Goal: Information Seeking & Learning: Learn about a topic

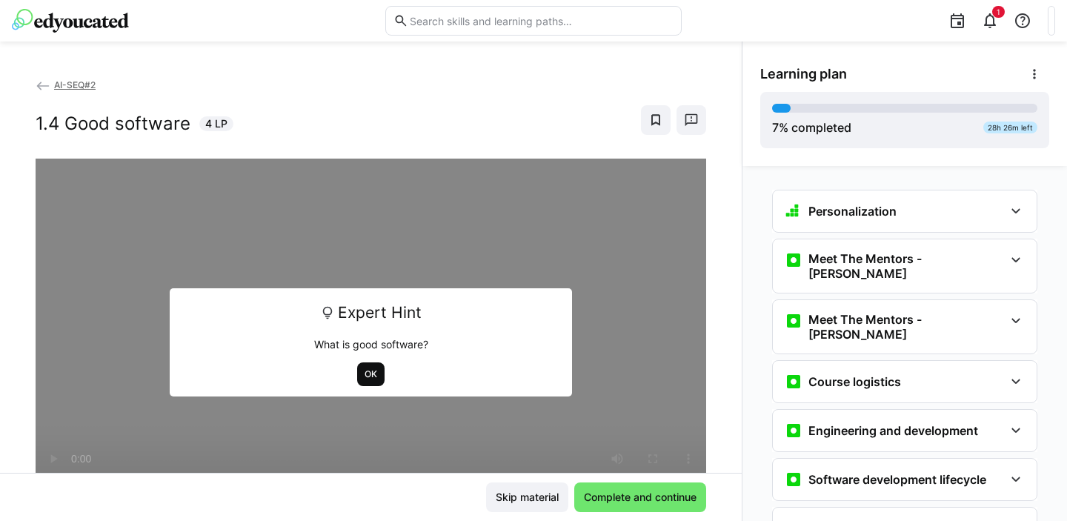
click at [363, 376] on span "OK" at bounding box center [371, 374] width 16 height 12
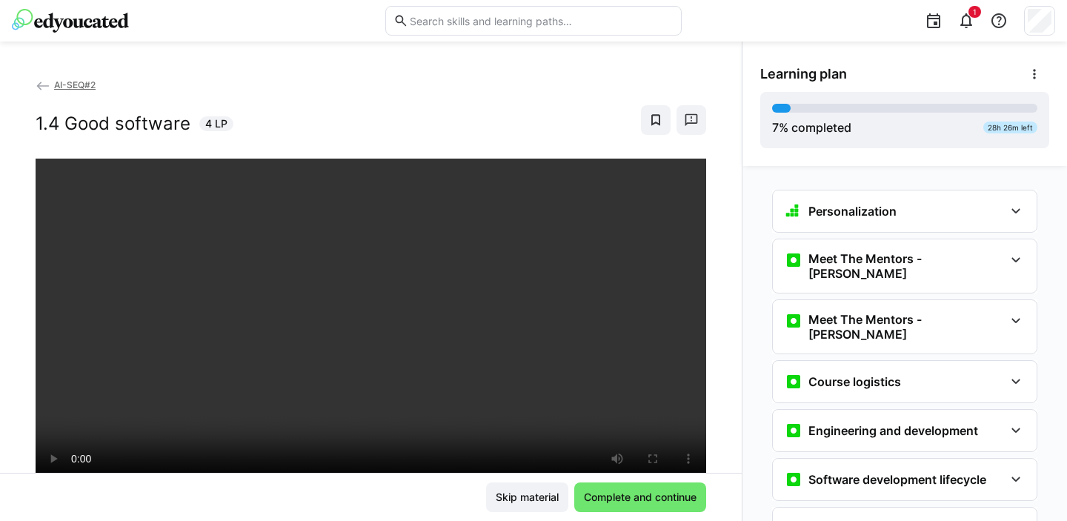
click at [74, 85] on span "AI-SEQ#2" at bounding box center [75, 84] width 42 height 11
click at [49, 84] on eds-icon at bounding box center [43, 86] width 15 height 15
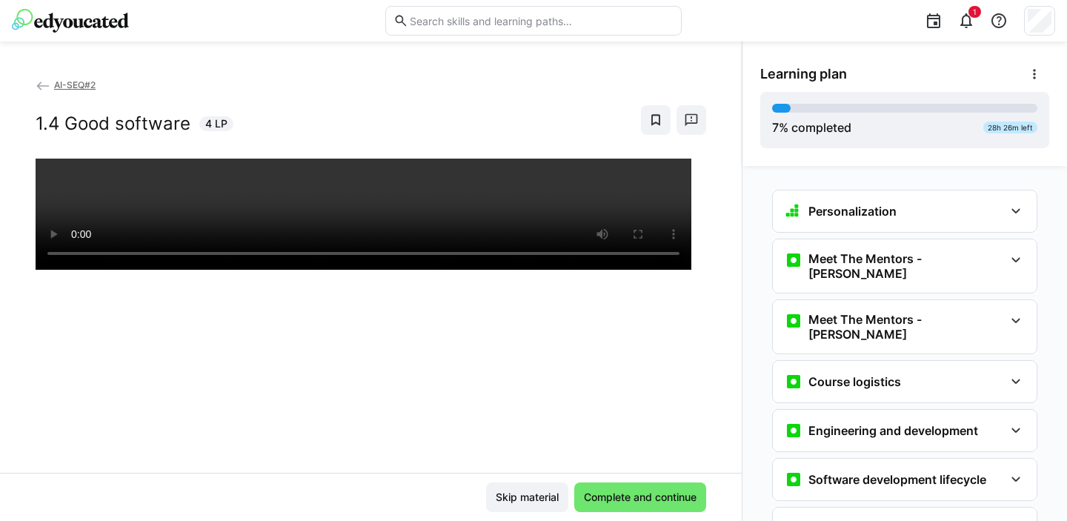
click at [64, 85] on span "AI-SEQ#2" at bounding box center [75, 84] width 42 height 11
click at [41, 86] on eds-icon at bounding box center [43, 86] width 15 height 15
click at [532, 493] on span "Skip material" at bounding box center [527, 497] width 67 height 15
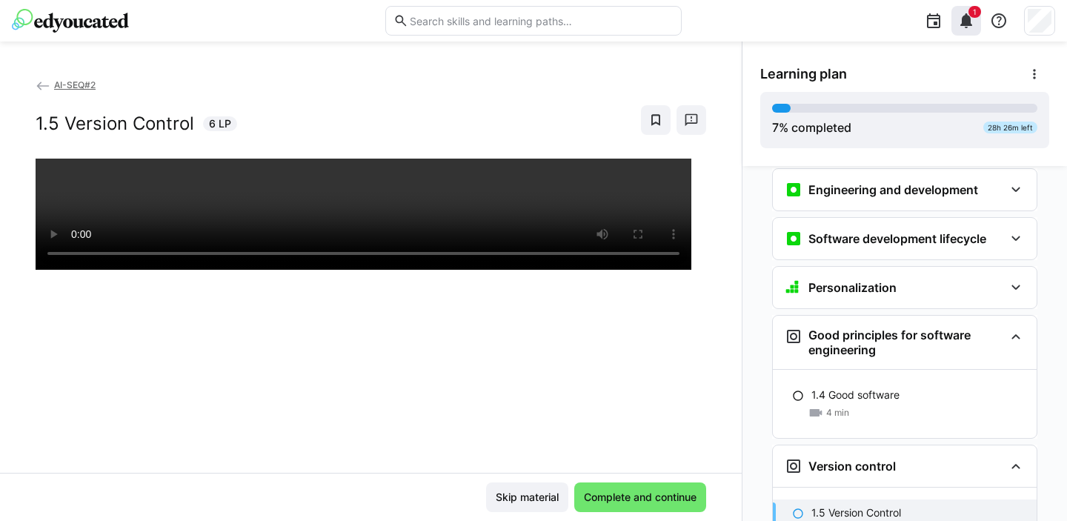
click at [969, 23] on eds-icon at bounding box center [967, 21] width 18 height 18
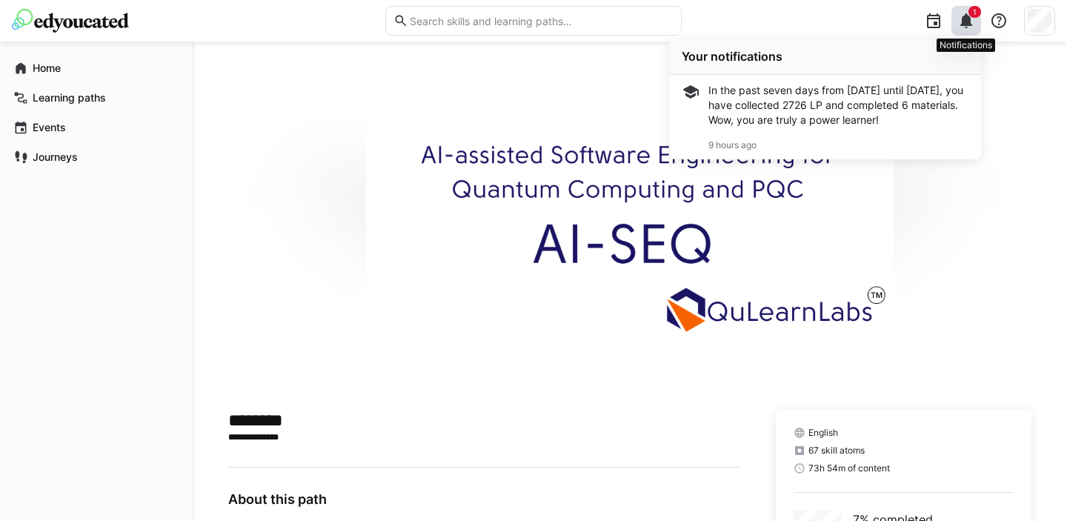
click at [969, 23] on eds-icon at bounding box center [967, 21] width 18 height 18
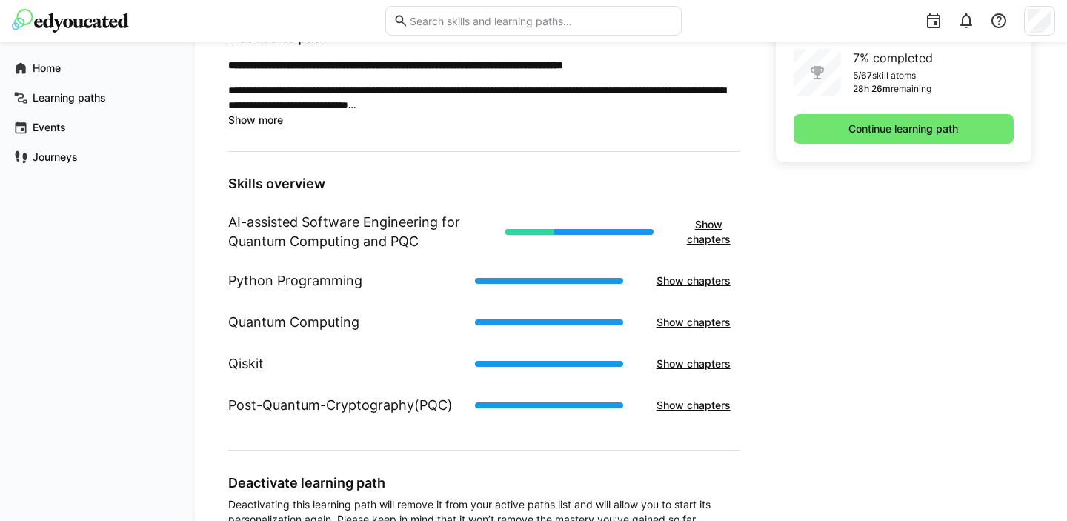
scroll to position [480, 0]
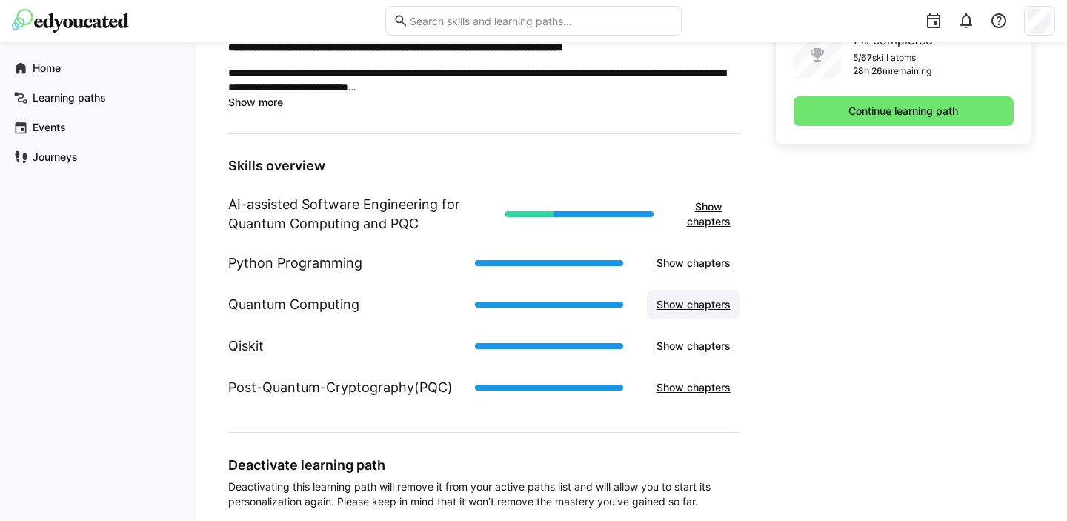
click at [711, 304] on span "Show chapters" at bounding box center [694, 304] width 79 height 15
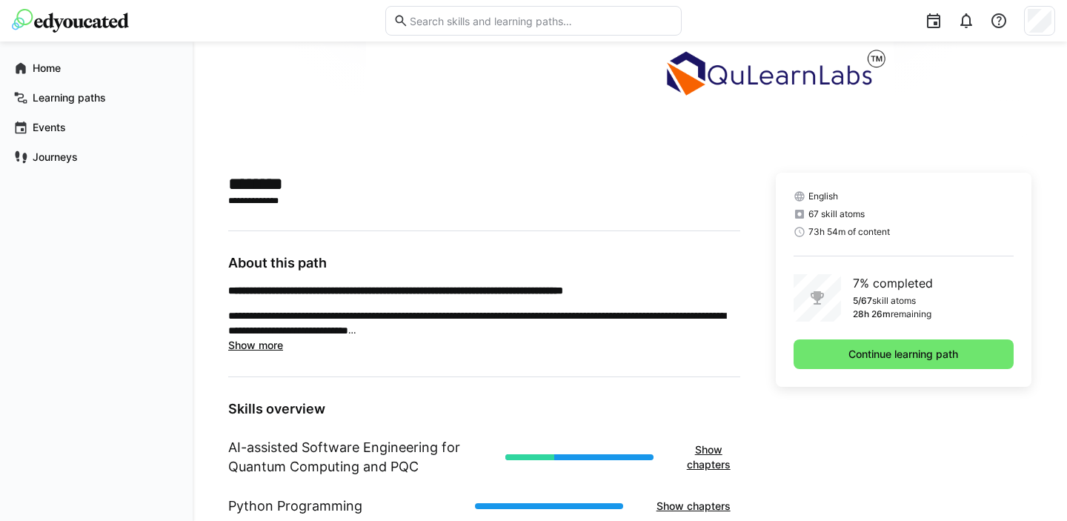
scroll to position [241, 0]
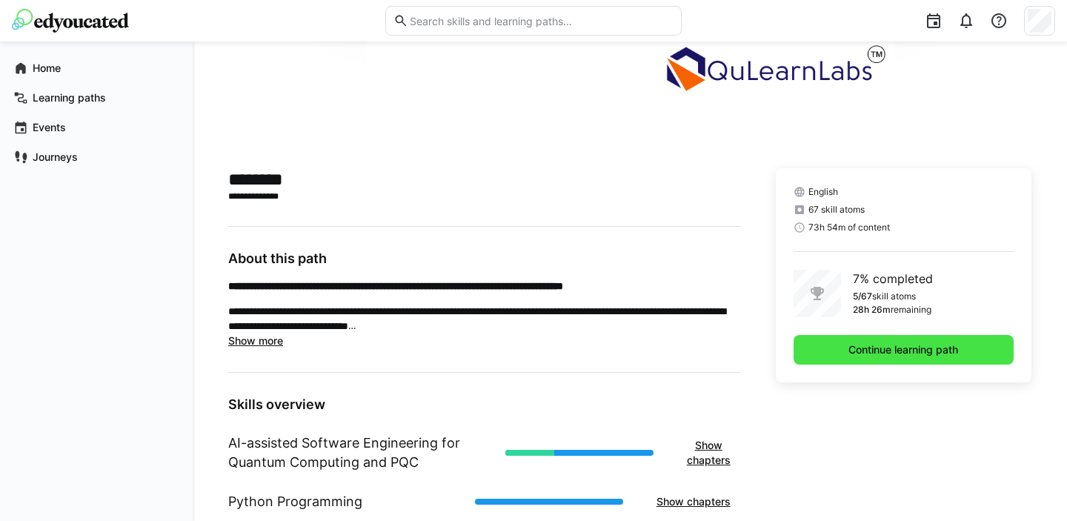
click at [881, 351] on span "Continue learning path" at bounding box center [904, 349] width 114 height 15
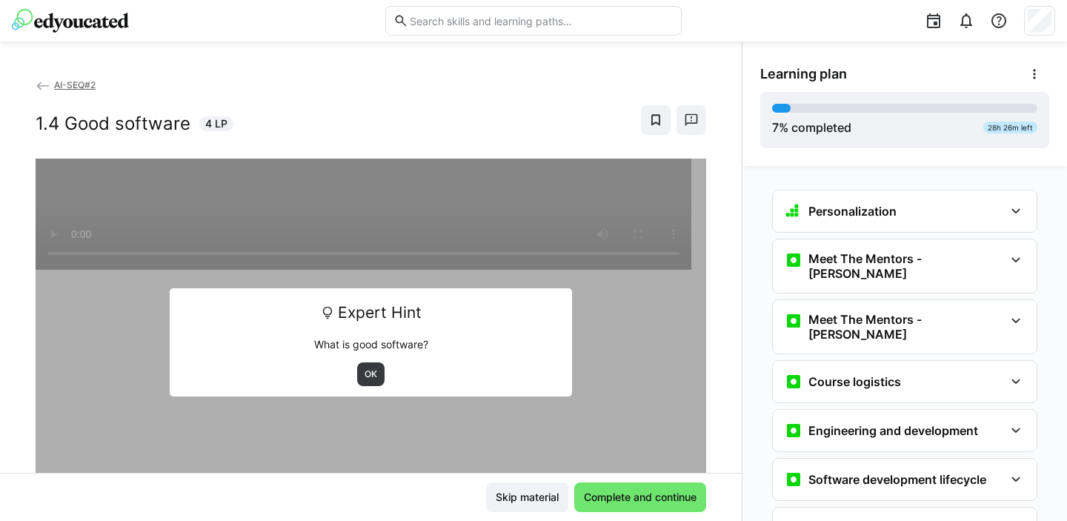
scroll to position [366, 0]
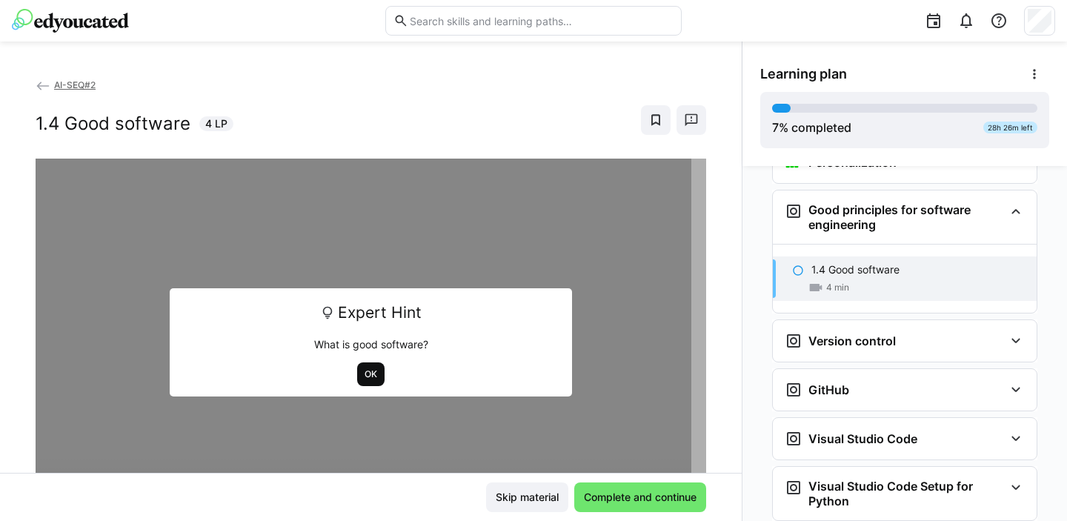
click at [363, 374] on span "OK" at bounding box center [371, 374] width 16 height 12
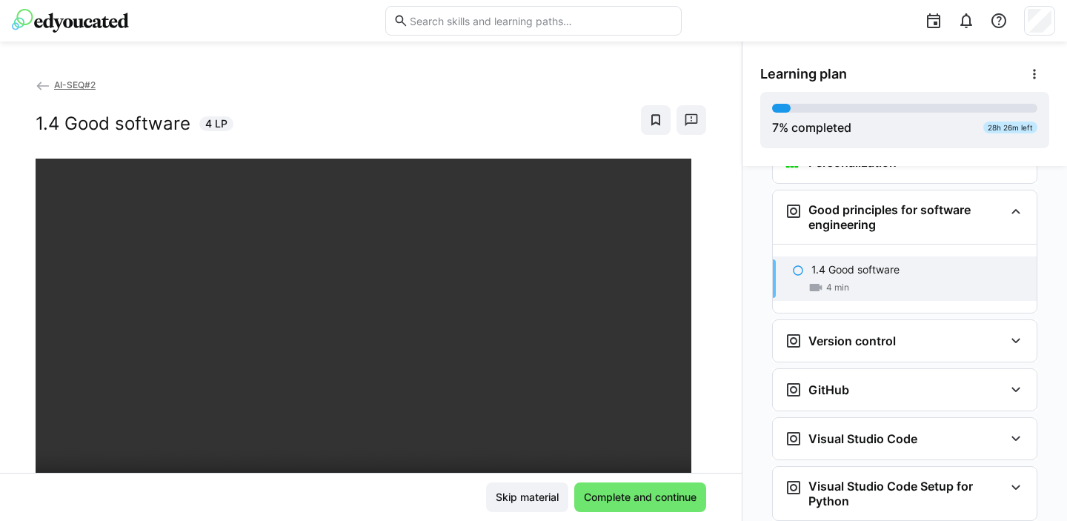
scroll to position [73, 0]
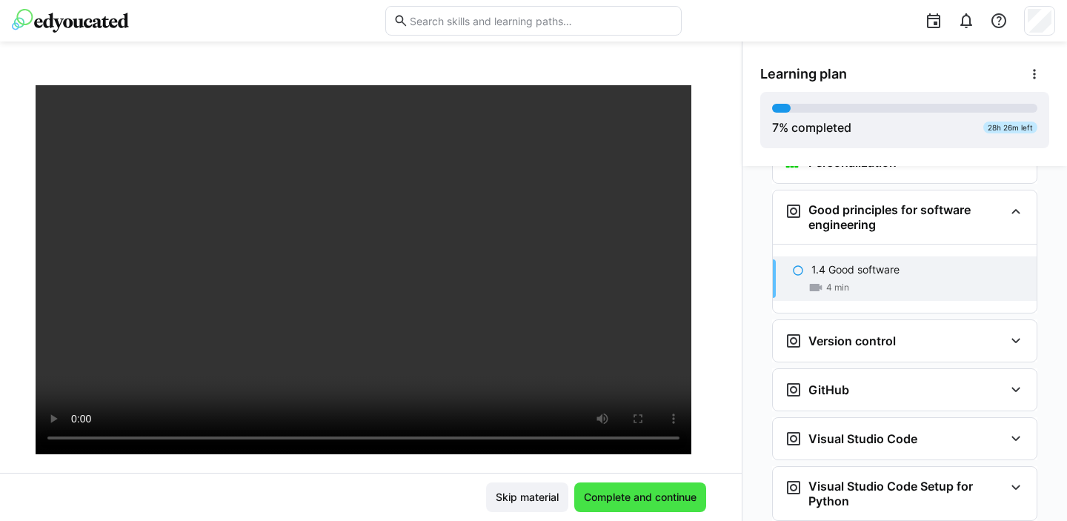
click at [642, 505] on span "Complete and continue" at bounding box center [641, 498] width 132 height 30
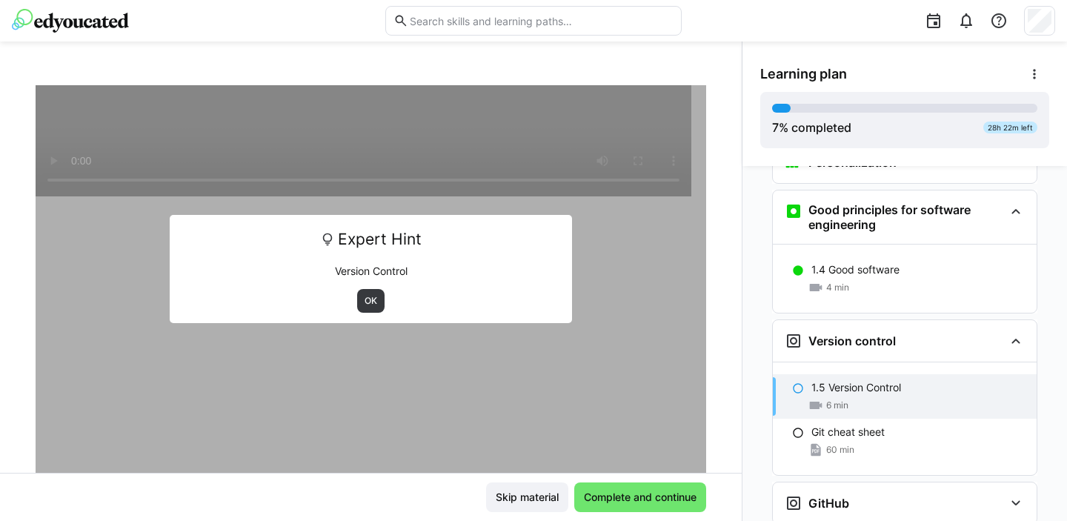
scroll to position [496, 0]
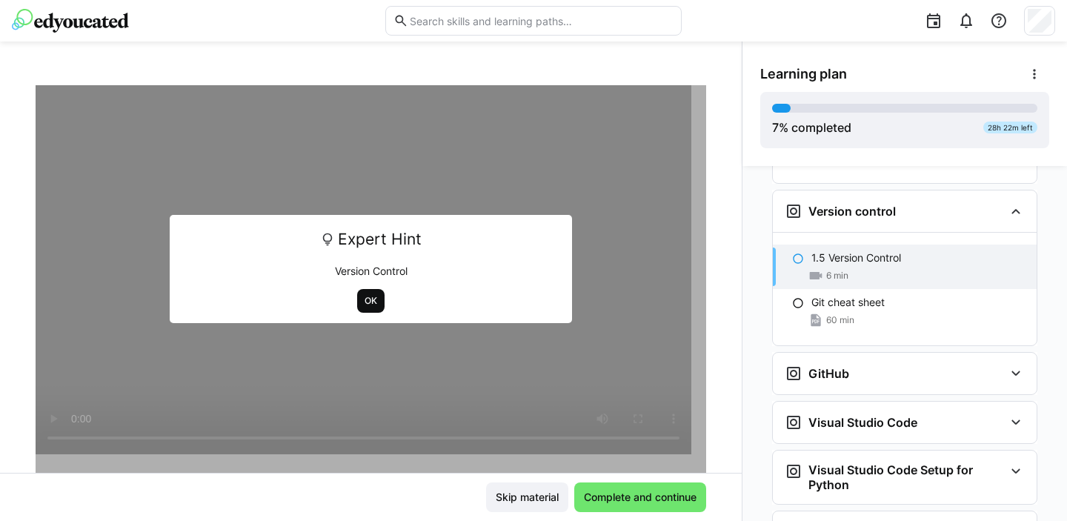
click at [357, 303] on span "OK" at bounding box center [370, 301] width 27 height 24
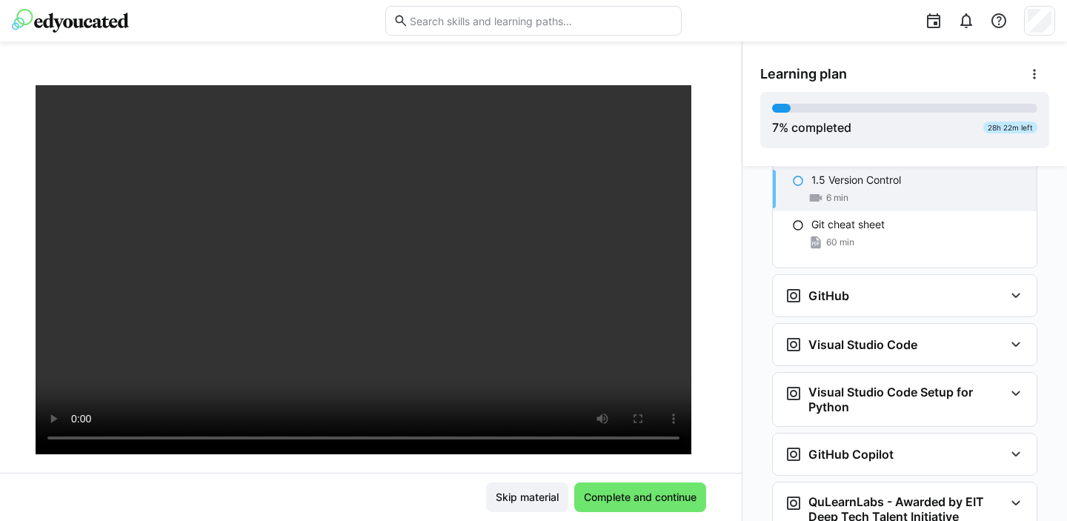
scroll to position [579, 0]
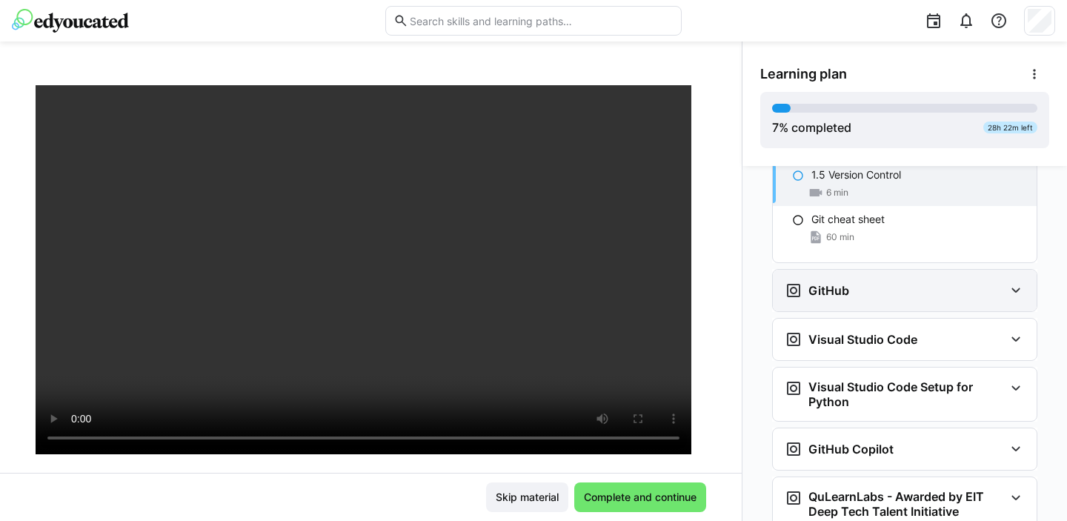
click at [1007, 282] on eds-icon at bounding box center [1016, 291] width 18 height 18
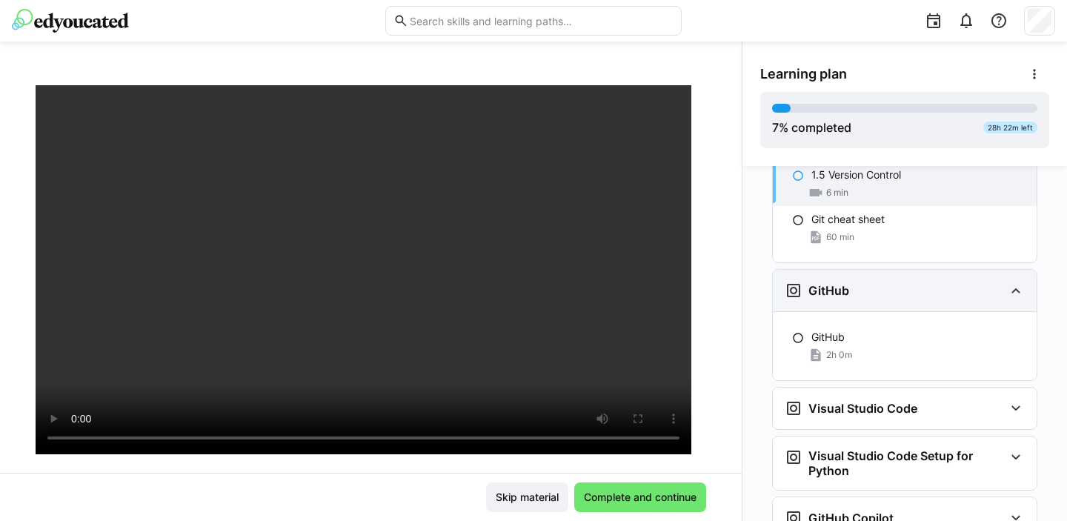
click at [1007, 282] on eds-icon at bounding box center [1016, 291] width 18 height 18
